Goal: Information Seeking & Learning: Learn about a topic

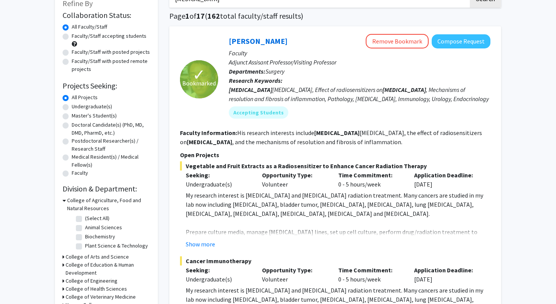
scroll to position [50, 0]
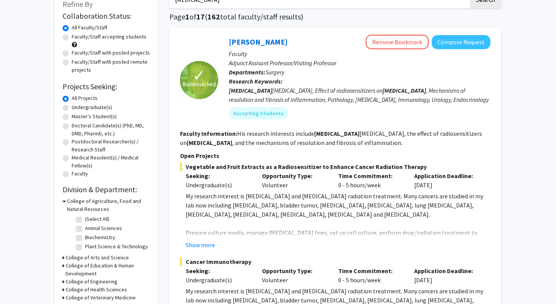
click at [72, 39] on label "Faculty/Staff accepting students" at bounding box center [109, 37] width 75 height 8
click at [72, 38] on input "Faculty/Staff accepting students" at bounding box center [74, 35] width 5 height 5
radio input "true"
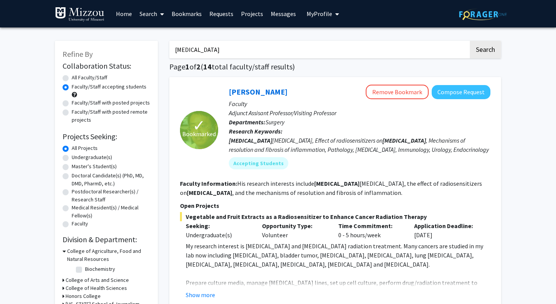
click at [72, 157] on label "Undergraduate(s)" at bounding box center [92, 157] width 40 height 8
click at [72, 157] on input "Undergraduate(s)" at bounding box center [74, 155] width 5 height 5
radio input "true"
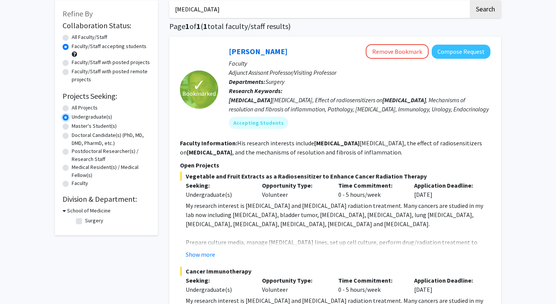
scroll to position [11, 0]
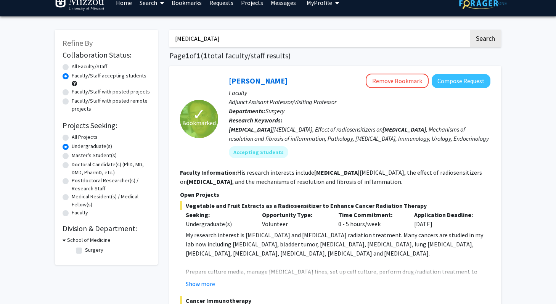
click at [72, 137] on label "All Projects" at bounding box center [85, 137] width 26 height 8
click at [72, 137] on input "All Projects" at bounding box center [74, 135] width 5 height 5
radio input "true"
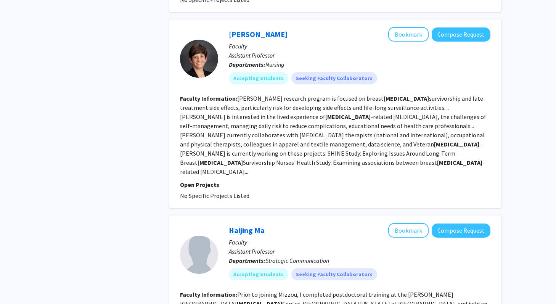
scroll to position [698, 0]
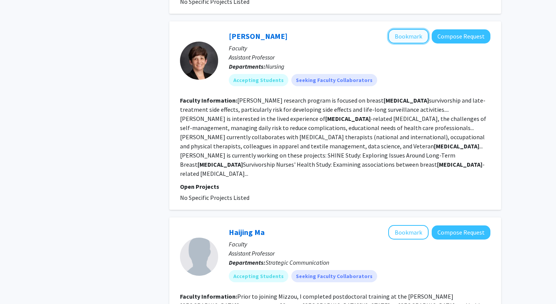
click at [409, 29] on button "Bookmark" at bounding box center [408, 36] width 40 height 14
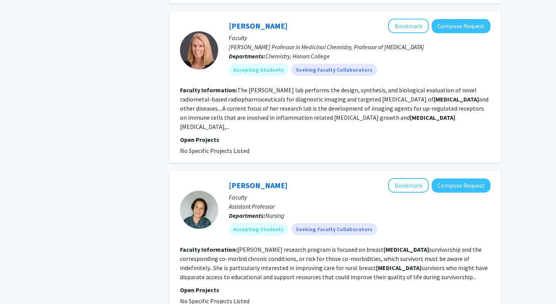
scroll to position [394, 0]
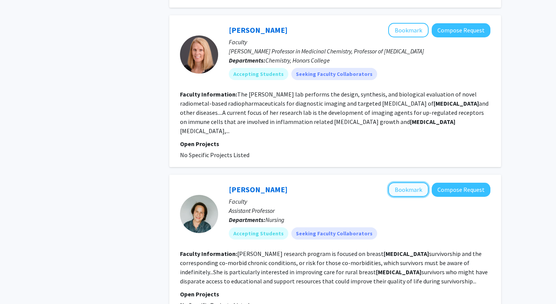
click at [412, 182] on button "Bookmark" at bounding box center [408, 189] width 40 height 14
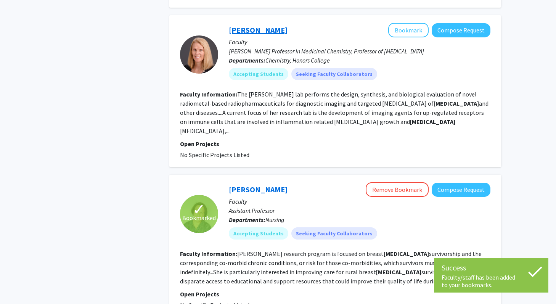
click at [252, 28] on link "[PERSON_NAME]" at bounding box center [258, 30] width 59 height 10
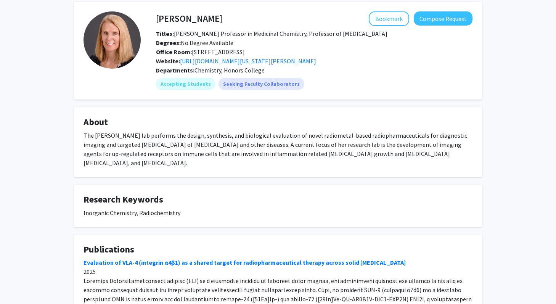
scroll to position [30, 0]
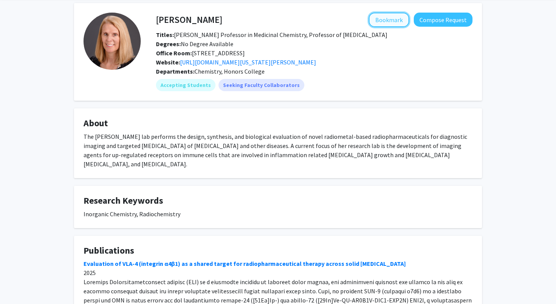
click at [386, 16] on button "Bookmark" at bounding box center [389, 20] width 40 height 14
